Goal: Task Accomplishment & Management: Manage account settings

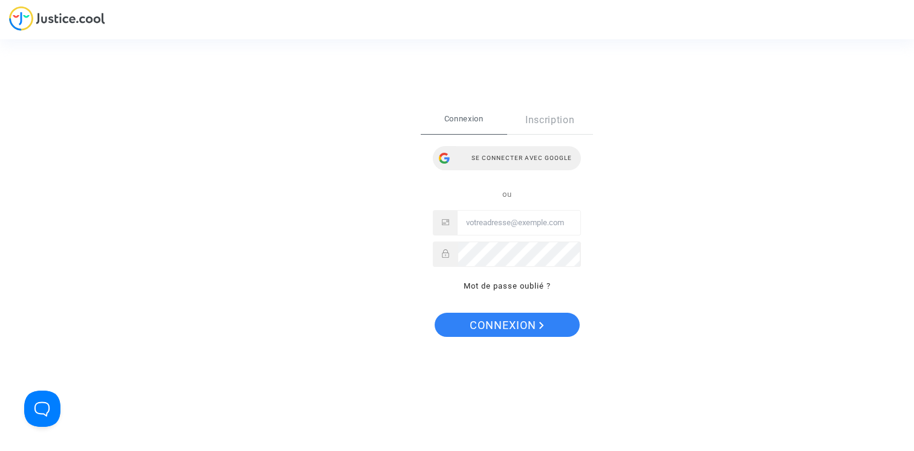
type input "claire+onboarding@justice.cool"
click at [524, 160] on div "Se connecter avec Google" at bounding box center [507, 158] width 148 height 24
type input "[PERSON_NAME][EMAIL_ADDRESS][DOMAIN_NAME]"
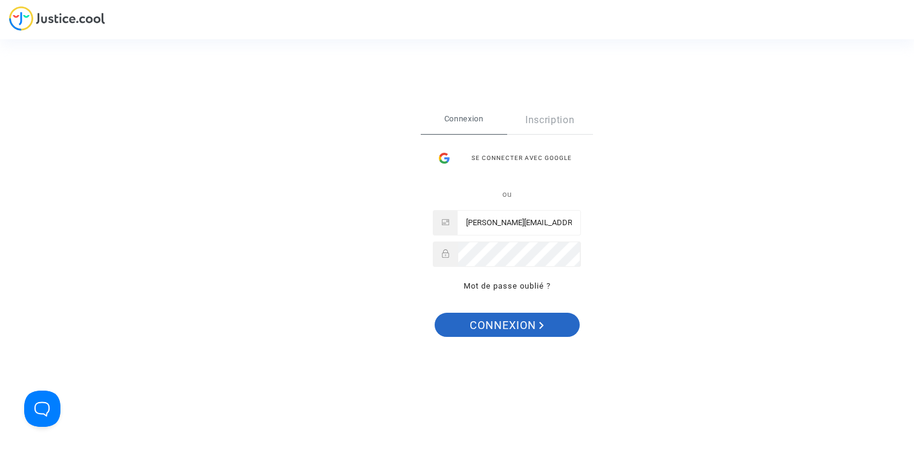
click at [487, 334] on span "Connexion" at bounding box center [506, 325] width 74 height 25
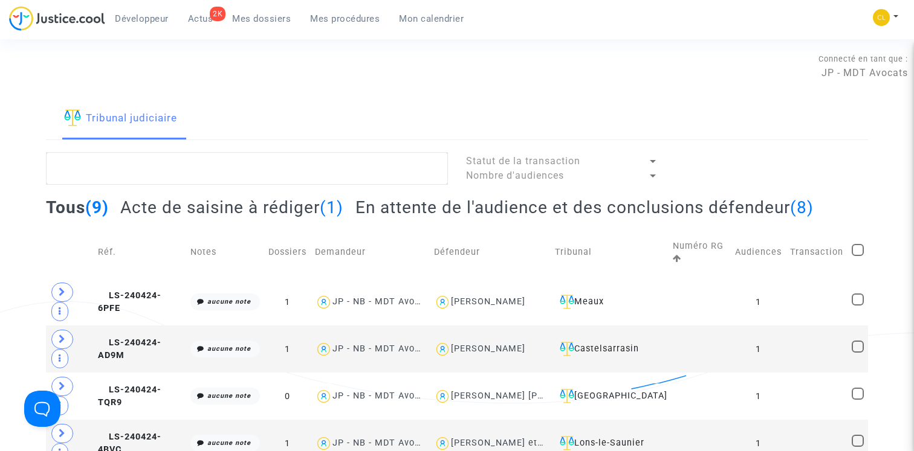
click at [332, 20] on span "Mes procédures" at bounding box center [344, 18] width 69 height 11
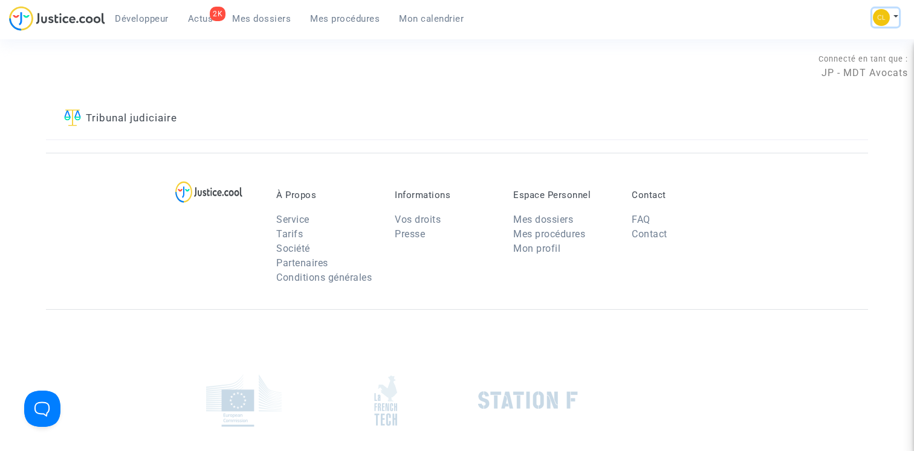
click at [892, 13] on button at bounding box center [885, 17] width 27 height 18
click at [827, 61] on link "Changer de compte" at bounding box center [837, 62] width 122 height 19
